Goal: Find specific page/section: Find specific page/section

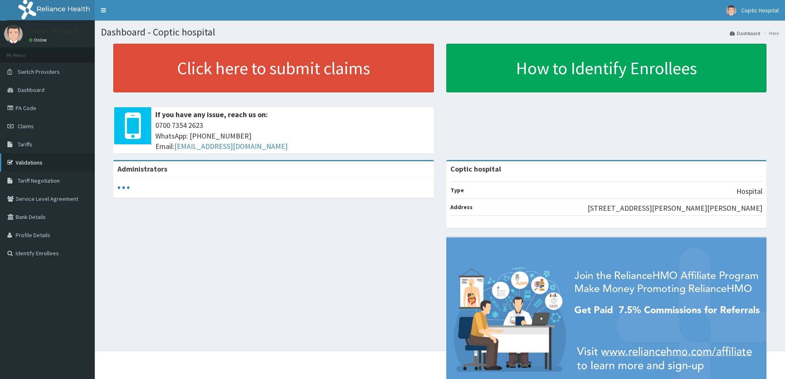
click at [40, 161] on link "Validations" at bounding box center [47, 162] width 95 height 18
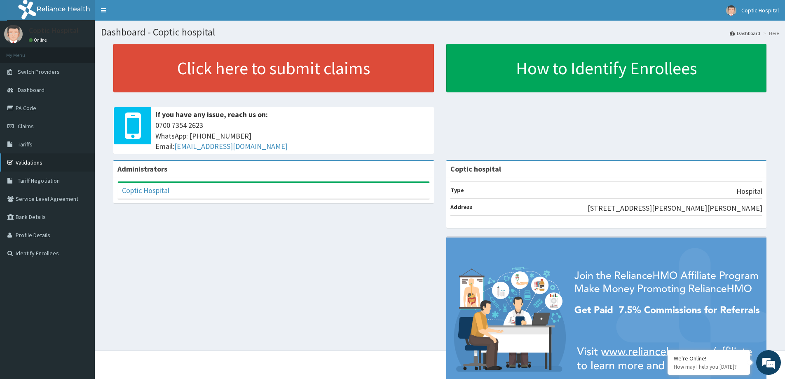
click at [48, 165] on link "Validations" at bounding box center [47, 162] width 95 height 18
